Goal: Task Accomplishment & Management: Use online tool/utility

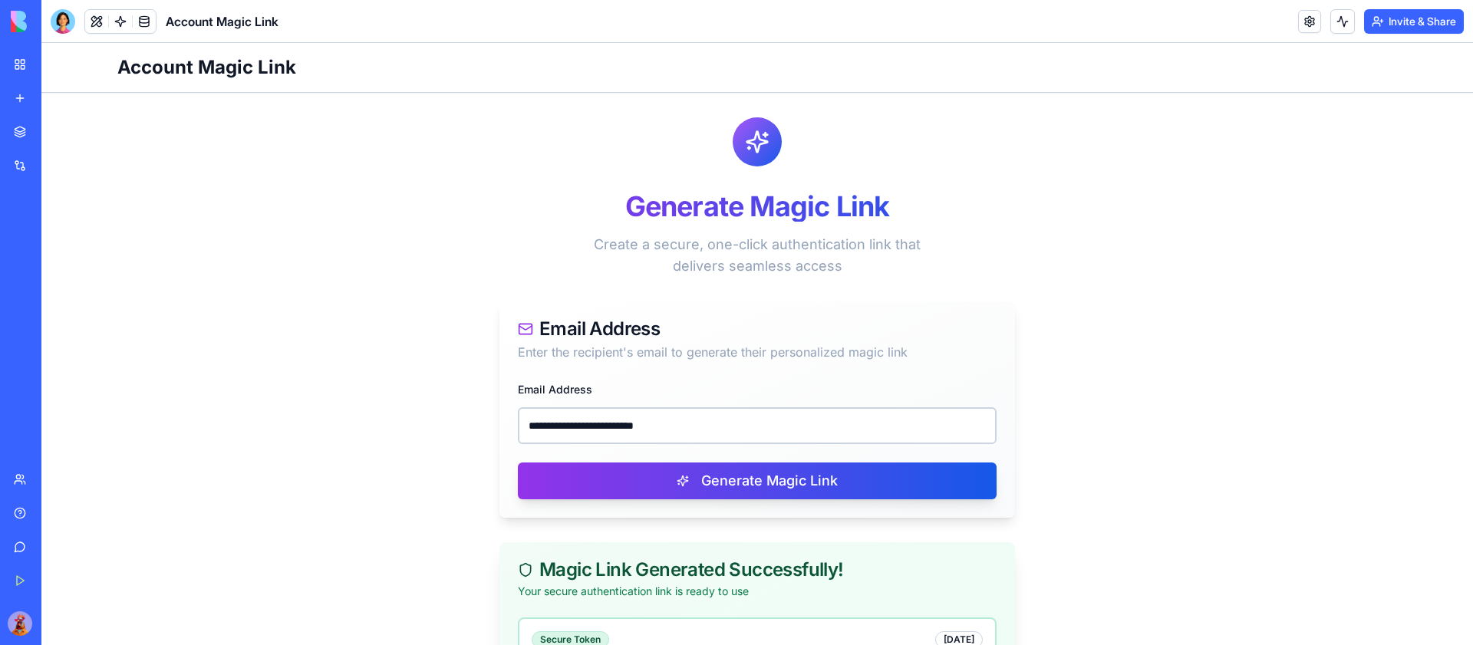
scroll to position [195, 0]
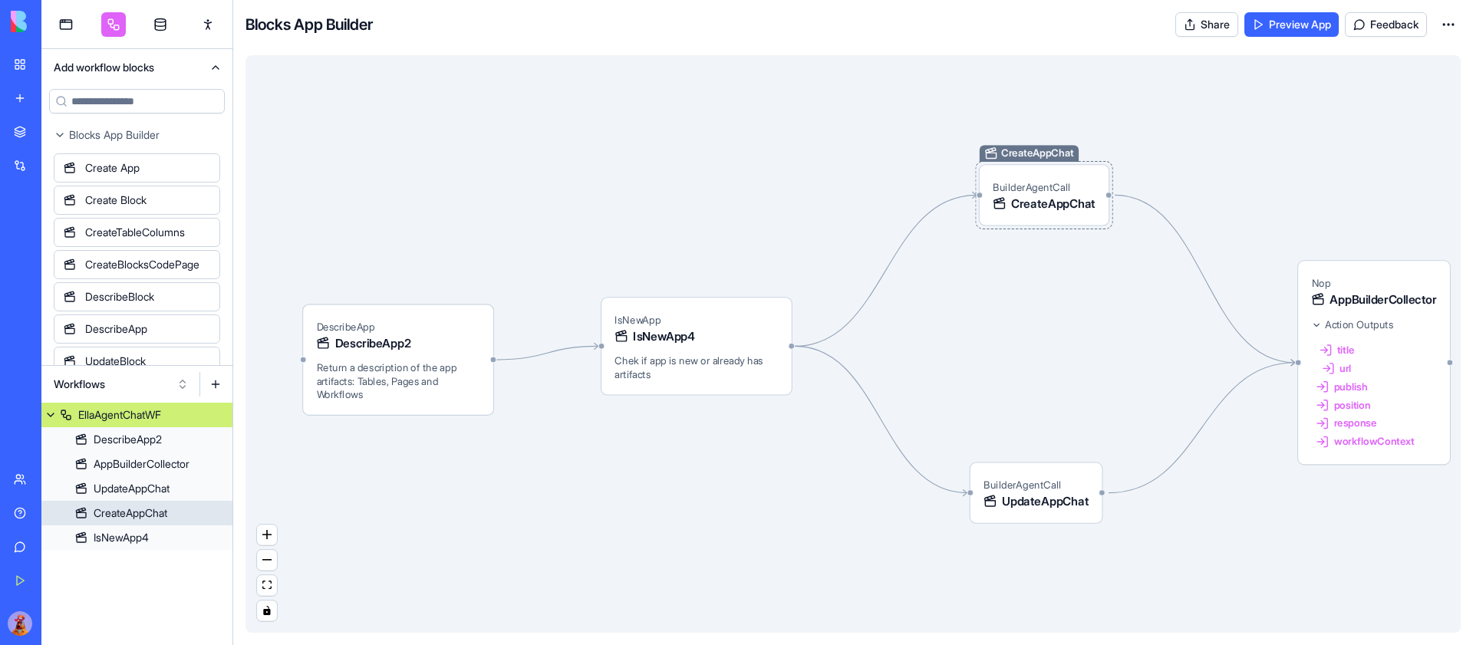
click at [1040, 182] on span "BuilderAgentCall" at bounding box center [1031, 187] width 77 height 12
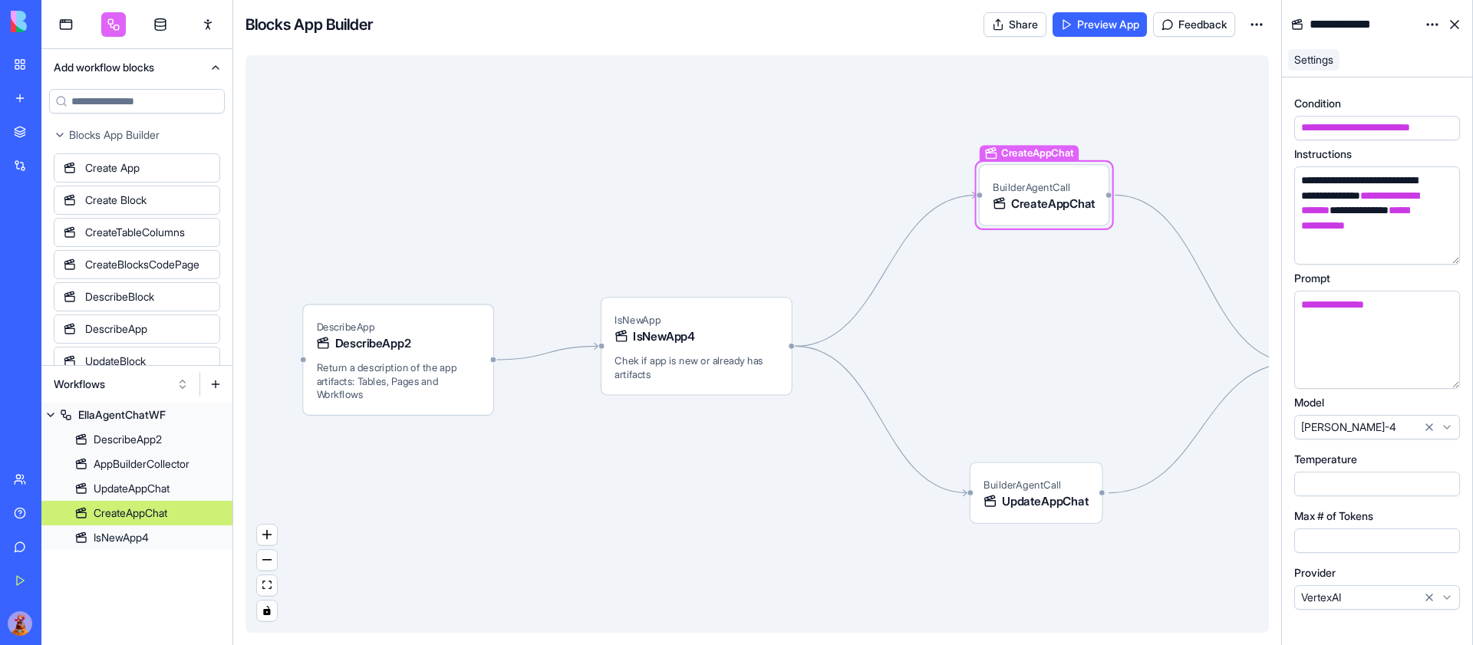
click at [1447, 594] on html "BETA My Workspace New app Marketplace Integrations Recent Media Sentiment Track…" at bounding box center [736, 322] width 1473 height 645
click at [1054, 491] on div "BuilderAgentCall UpdateAppChat" at bounding box center [1036, 492] width 105 height 33
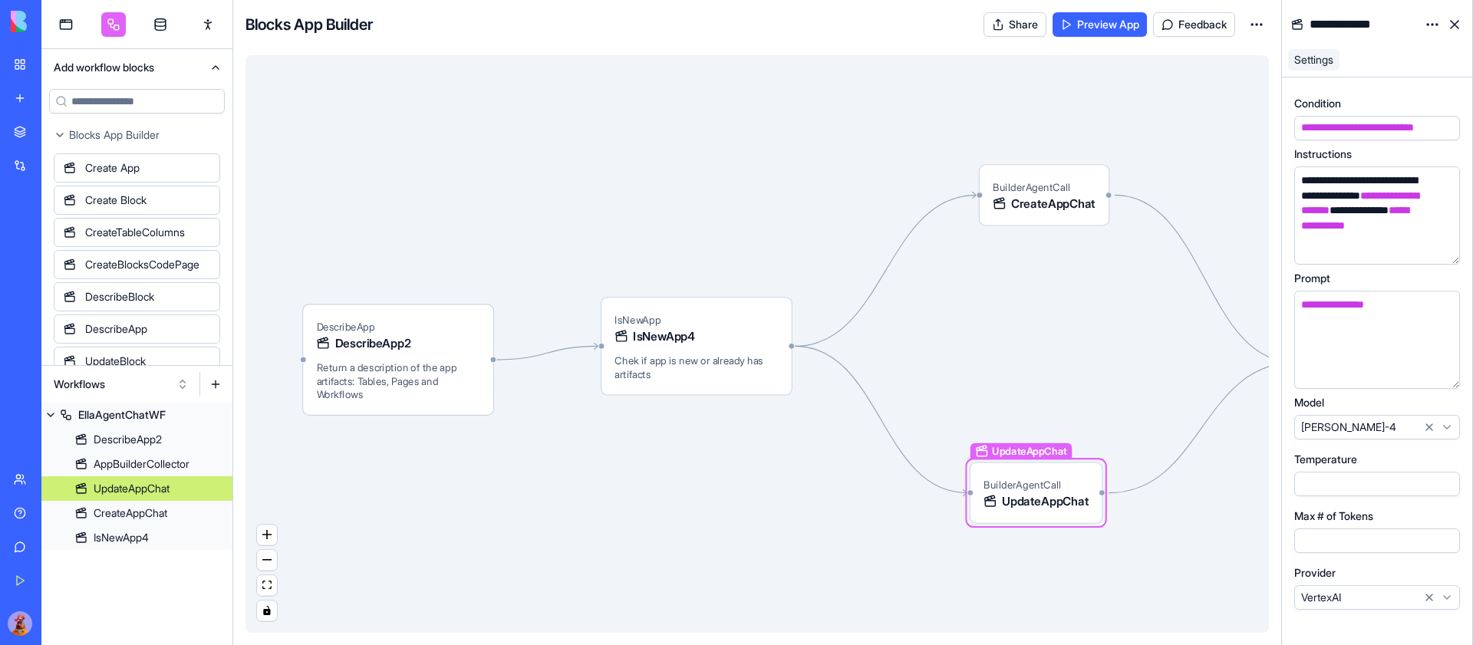
click at [1445, 601] on html "BETA My Workspace New app Marketplace Integrations Recent Media Sentiment Track…" at bounding box center [736, 322] width 1473 height 645
click at [1060, 179] on div "BuilderAgentCall CreateAppChat" at bounding box center [1044, 195] width 103 height 33
